Goal: Browse casually: Explore the website without a specific task or goal

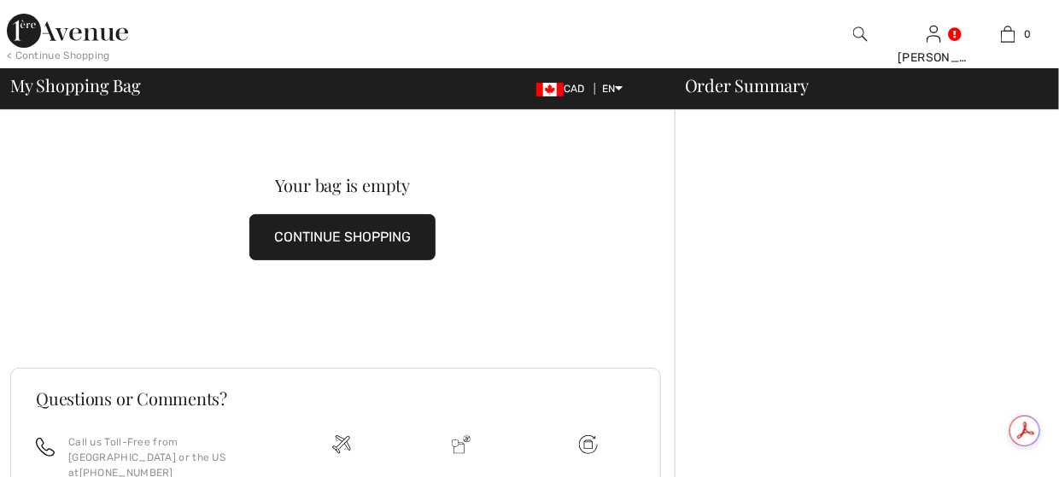
click at [36, 28] on img at bounding box center [67, 31] width 121 height 34
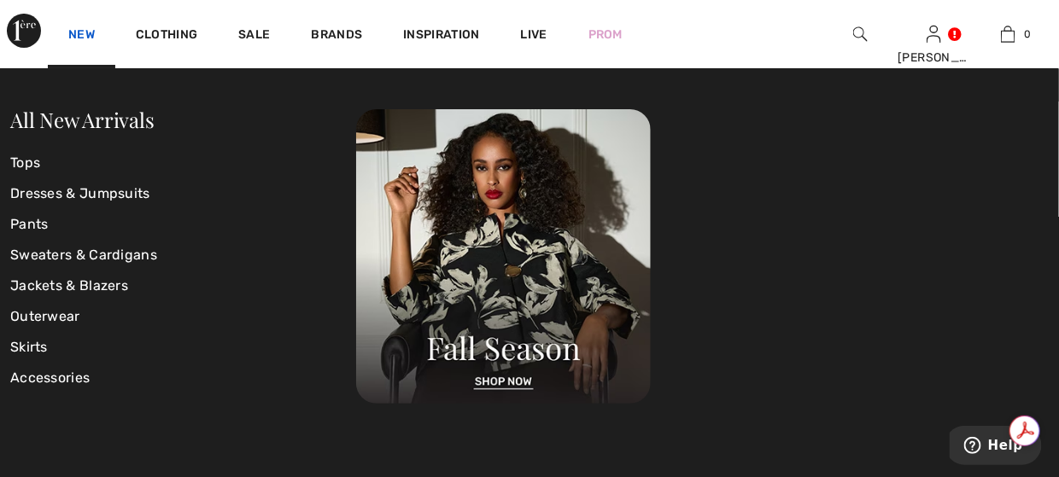
click at [88, 35] on link "New" at bounding box center [81, 36] width 26 height 18
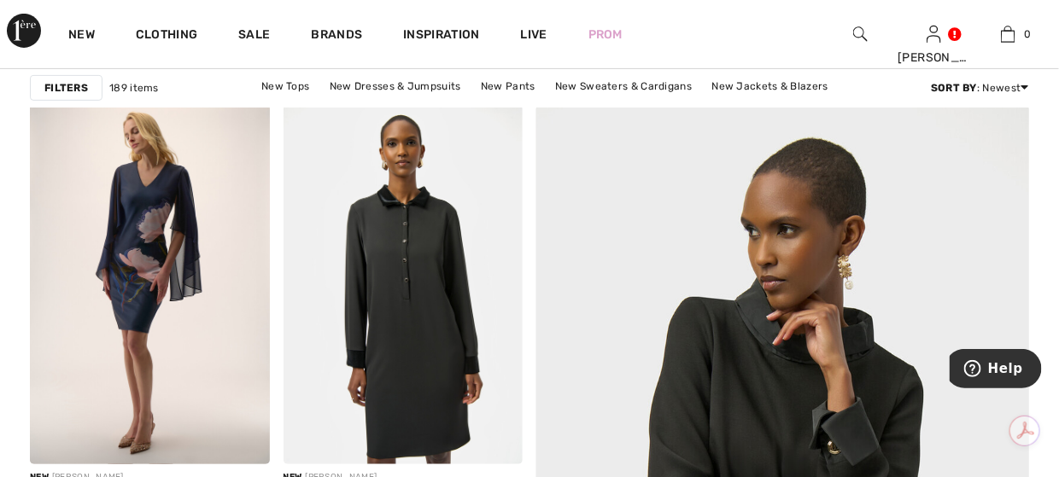
scroll to position [427, 0]
